Goal: Obtain resource: Download file/media

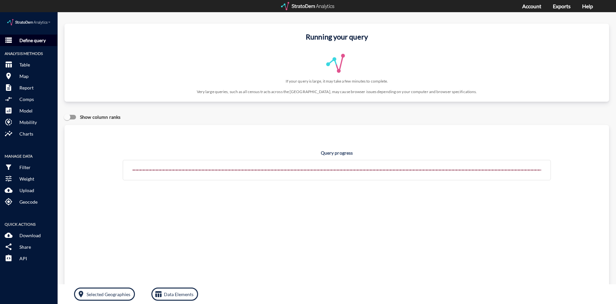
click button "storage Define query"
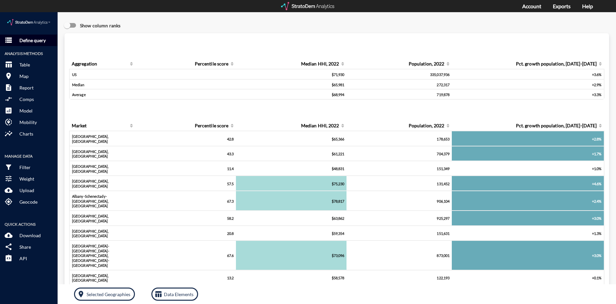
click button "storage Define query"
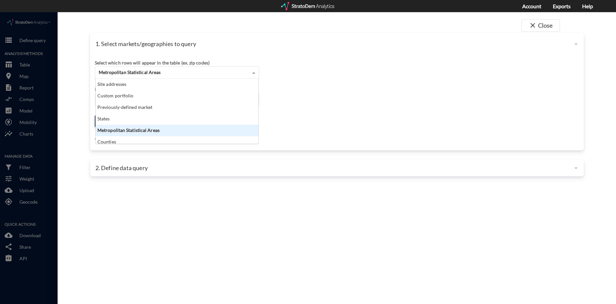
click div "Metropolitan Statistical Areas"
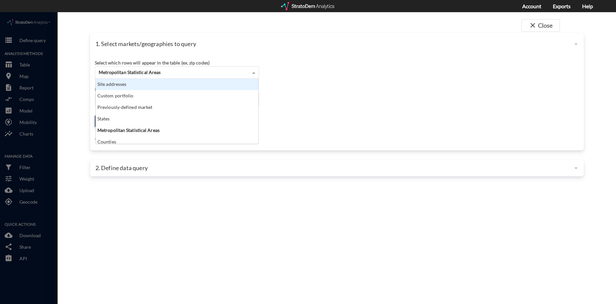
click div "Site addresses"
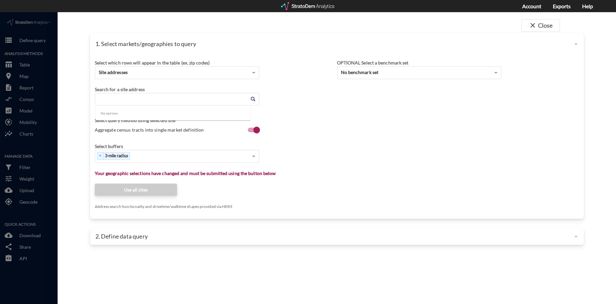
click input "Enter an address"
paste input "525 W Elk Ave, Glendale, CA 91204"
click li "525 W Elk Ave, Glendale, California"
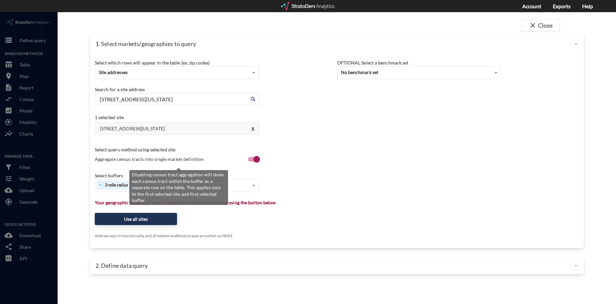
type input "525 W Elk Ave, Glendale, California"
click span "Aggregate census tracts into single market definition"
click input "Aggregate census tracts into single market definition"
checkbox input "false"
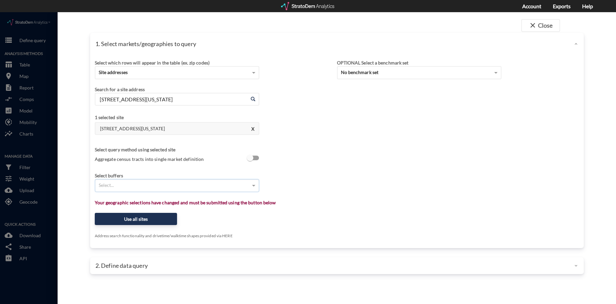
type input "9"
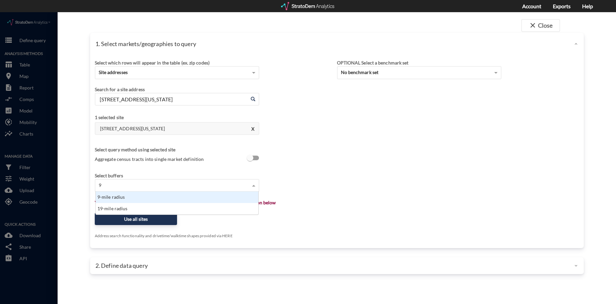
scroll to position [18, 159]
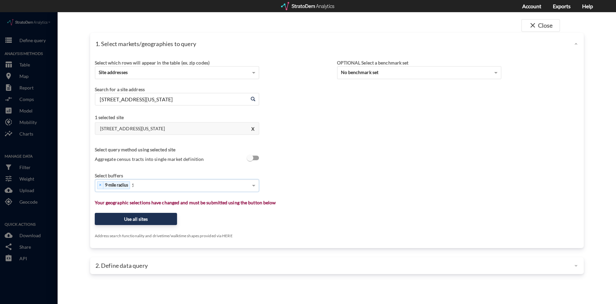
type input "12"
type input "20"
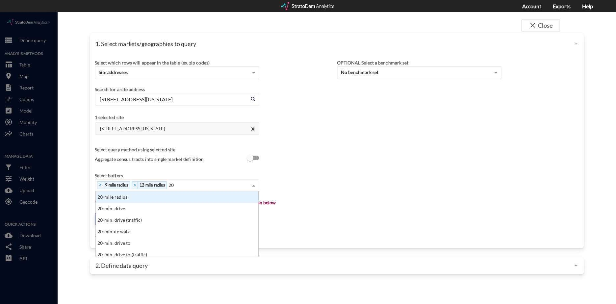
scroll to position [60, 159]
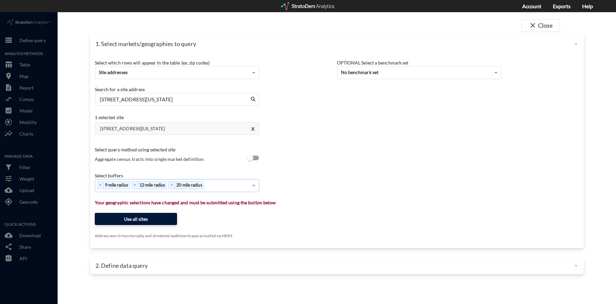
click button "Use all sites"
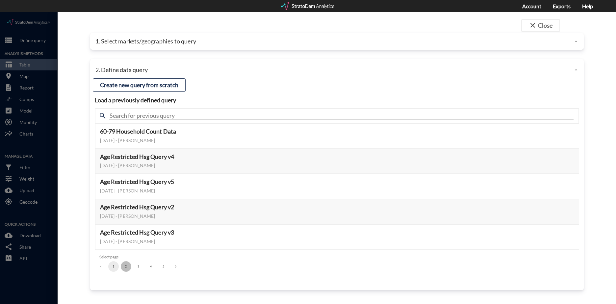
click button "2"
click button "3"
click button "Select this query"
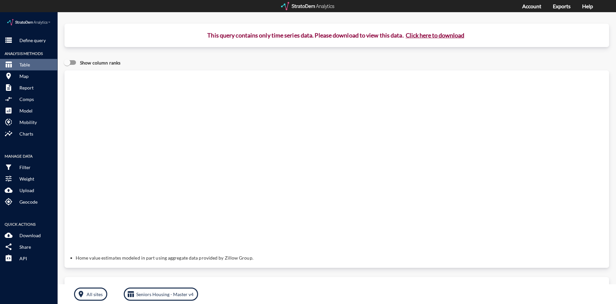
click button "Click here to download"
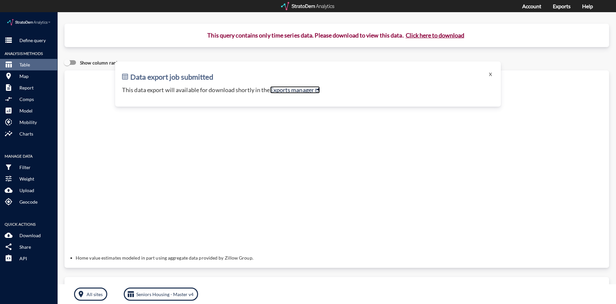
click link "Exports manager"
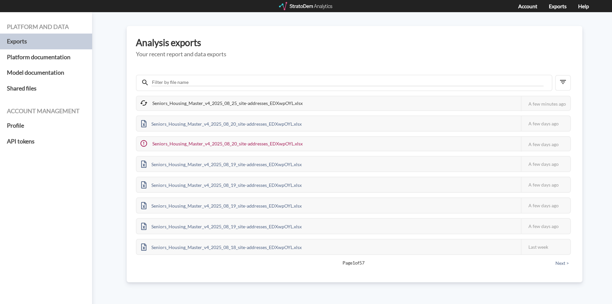
click at [125, 104] on div "Platform and data Exports Platform documentation Model documentation Shared fil…" at bounding box center [306, 158] width 612 height 292
click at [426, 42] on h3 "Analysis exports" at bounding box center [355, 43] width 438 height 10
click at [308, 105] on div "Seniors_Housing_Master_v4_2025_08_25_site-addresses_EDXwpOYL.xlsx This job fail…" at bounding box center [353, 103] width 435 height 15
click at [307, 105] on div "Seniors_Housing_Master_v4_2025_08_25_site-addresses_EDXwpOYL.xlsx This job fail…" at bounding box center [353, 103] width 435 height 15
click at [590, 88] on div "Platform and data Exports Platform documentation Model documentation Shared fil…" at bounding box center [306, 158] width 612 height 292
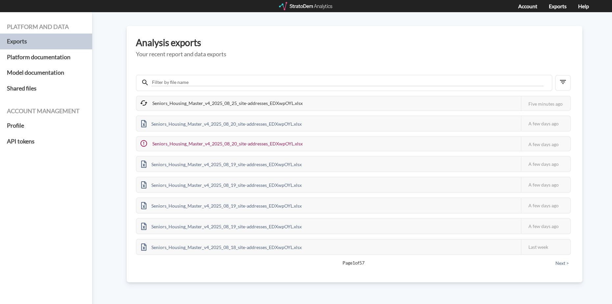
click at [234, 107] on div "Seniors_Housing_Master_v4_2025_08_25_site-addresses_EDXwpOYL.xlsx" at bounding box center [222, 103] width 171 height 14
click at [192, 103] on div "Seniors_Housing_Master_v4_2025_08_25_site-addresses_EDXwpOYL.xlsx" at bounding box center [222, 103] width 170 height 15
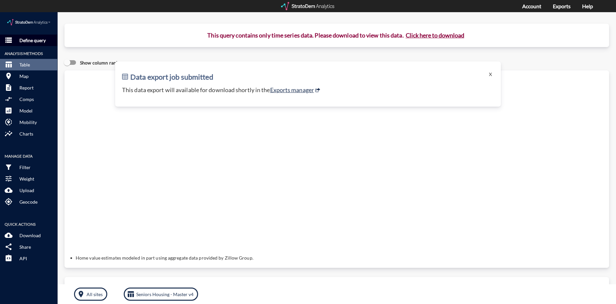
click p "Define query"
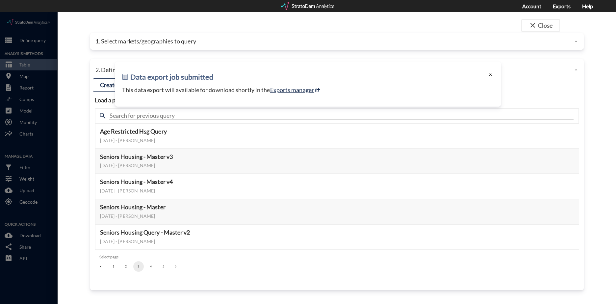
click button "X"
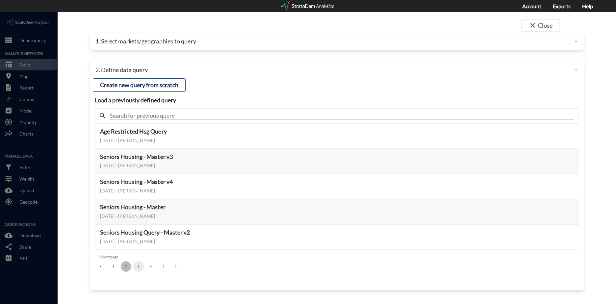
click button "2"
click button "1"
click button "4"
click button "3"
click div "close Close 1. Select markets/geographies to query Select which rows will appea…"
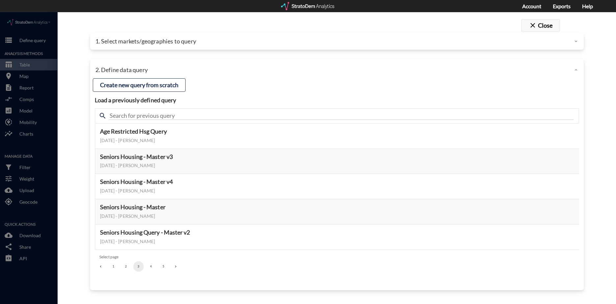
click span "close"
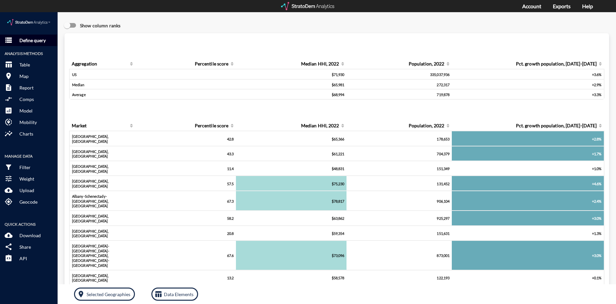
click p "Define query"
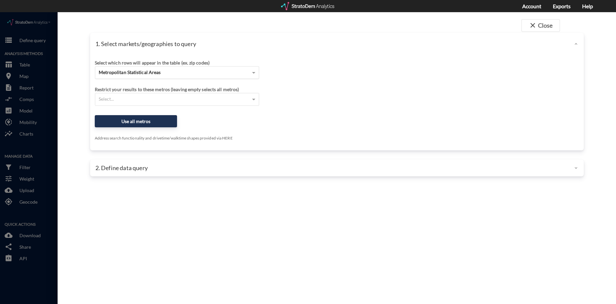
click div "Metropolitan Statistical Areas"
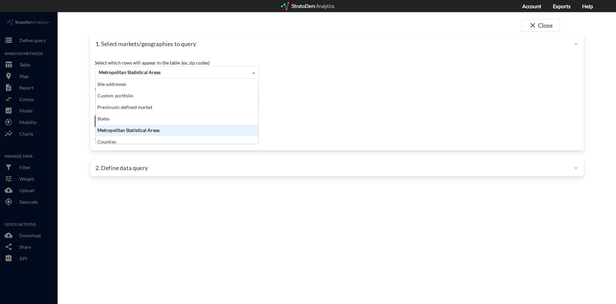
scroll to position [60, 159]
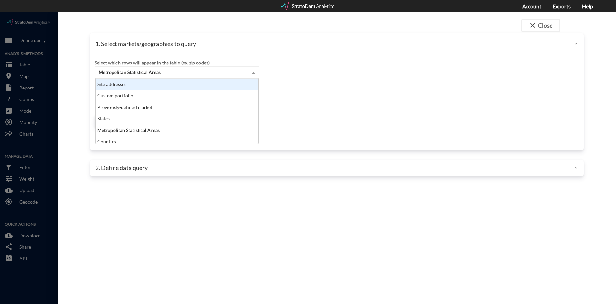
click div "Site addresses"
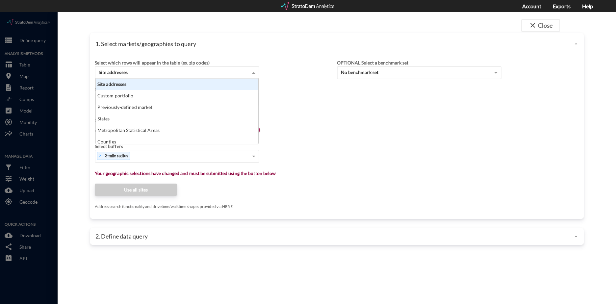
click div "Site addresses"
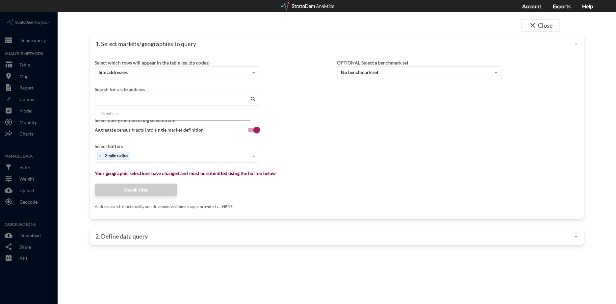
click input "Enter an address"
paste input "525 W Elk Ave, Glendale, CA 91204"
click li "525 W Elk Ave, Glendale, California"
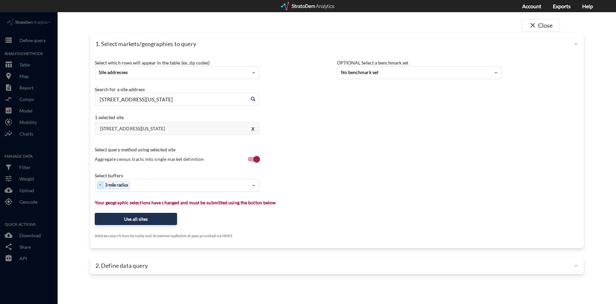
type input "525 W Elk Ave, Glendale, California"
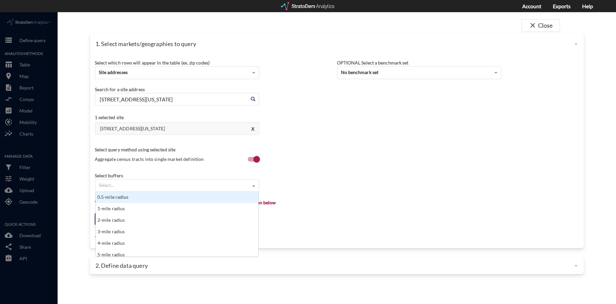
click div "Select..."
type input "9"
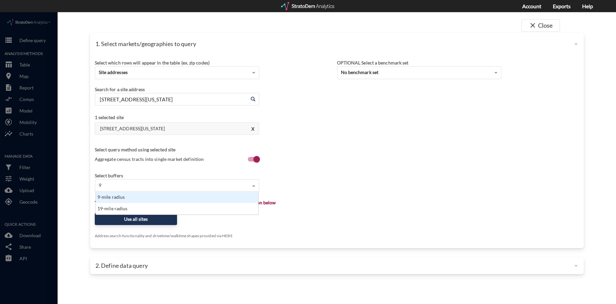
scroll to position [18, 159]
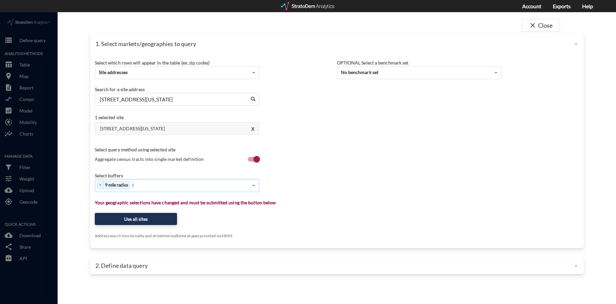
type input "12"
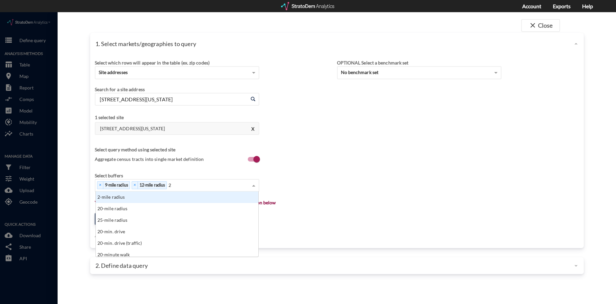
scroll to position [60, 159]
type input "20"
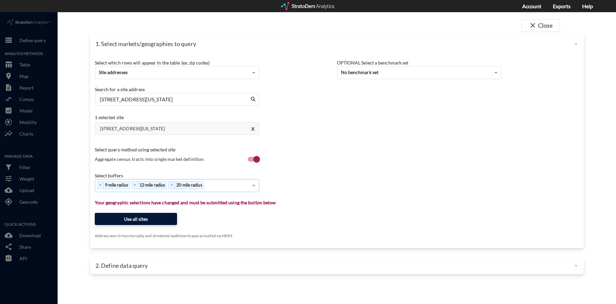
click button "Use all sites"
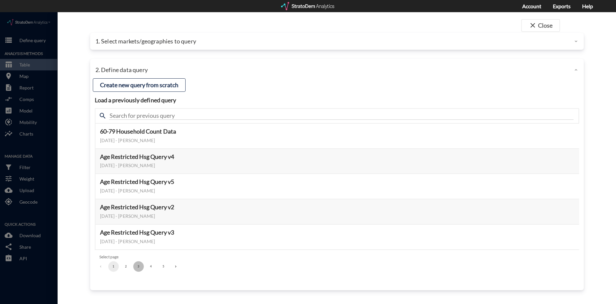
click button "3"
click button "Select this query"
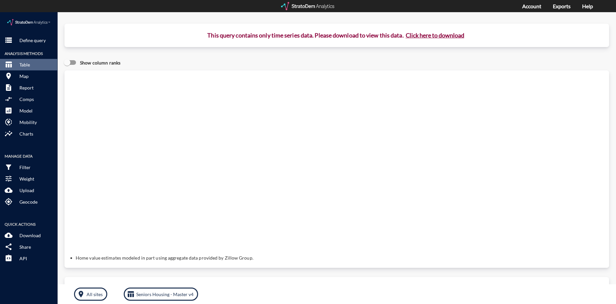
click button "Click here to download"
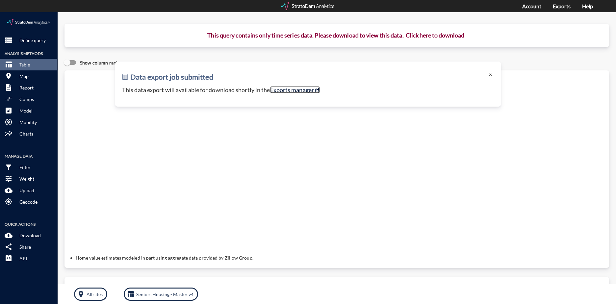
click link "Exports manager"
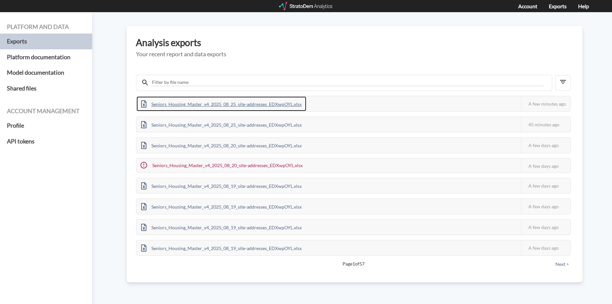
click at [236, 106] on div "Seniors_Housing_Master_v4_2025_08_25_site-addresses_EDXwpOYL.xlsx" at bounding box center [222, 103] width 170 height 15
click at [338, 52] on h5 "Your recent report and data exports" at bounding box center [355, 54] width 438 height 7
